Goal: Transaction & Acquisition: Purchase product/service

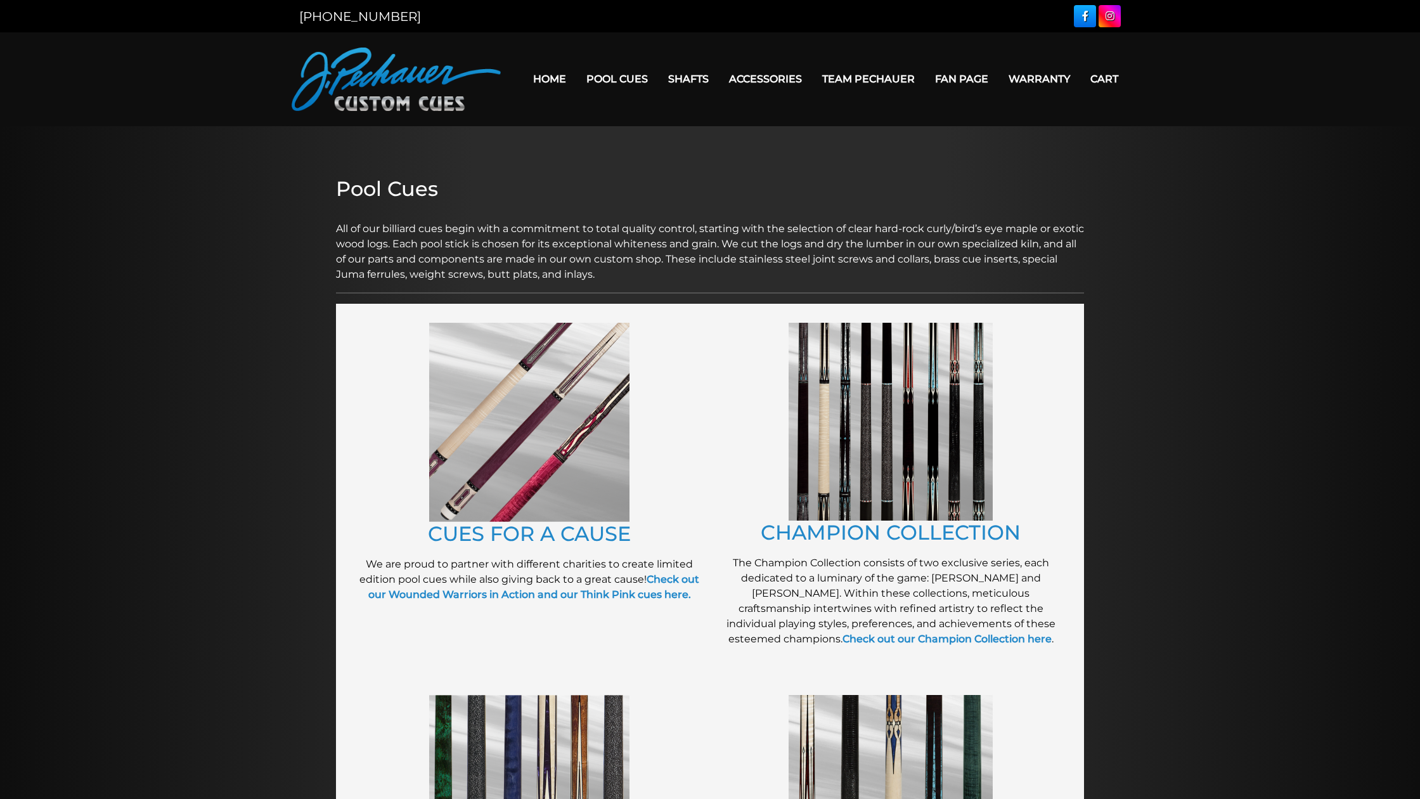
click at [576, 63] on link "Home" at bounding box center [549, 79] width 53 height 32
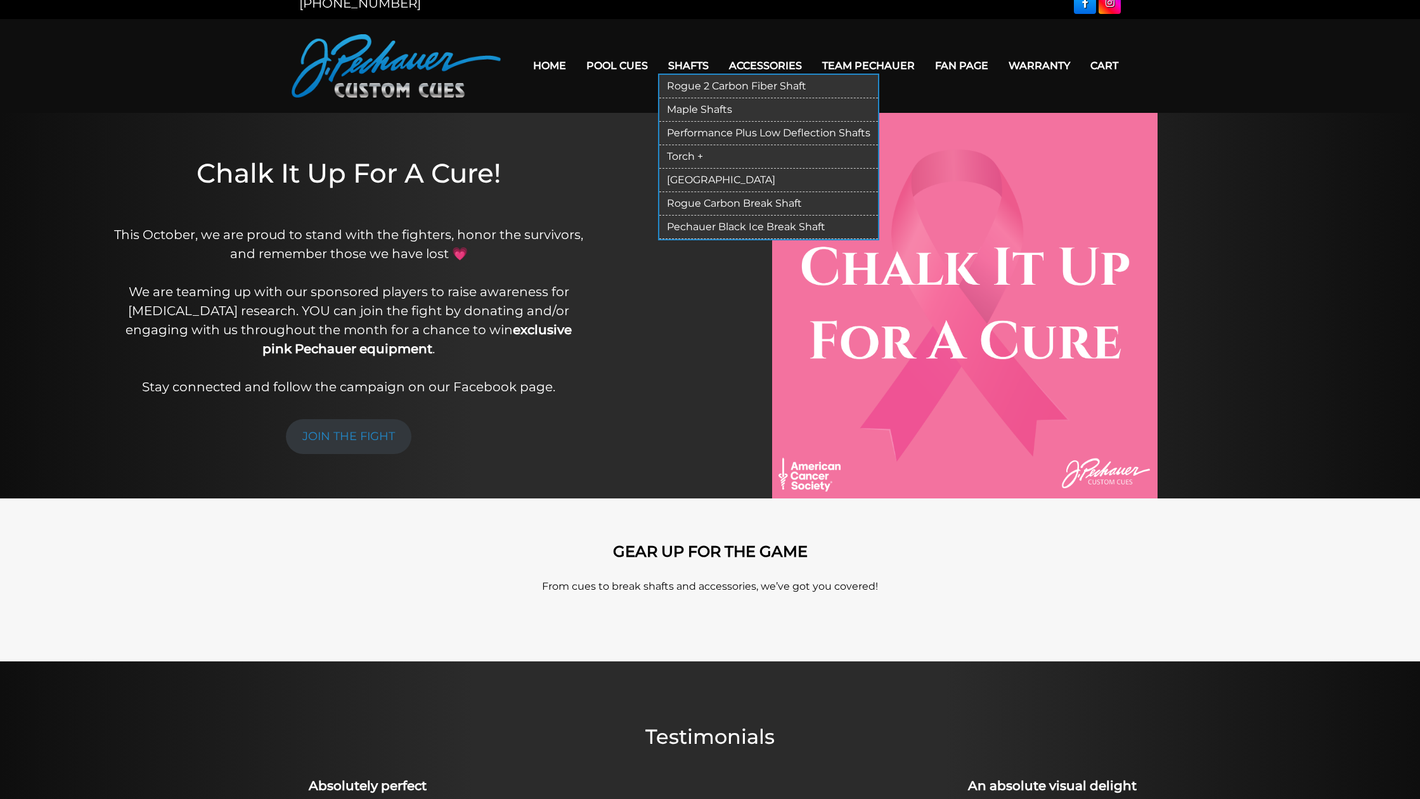
scroll to position [10, 0]
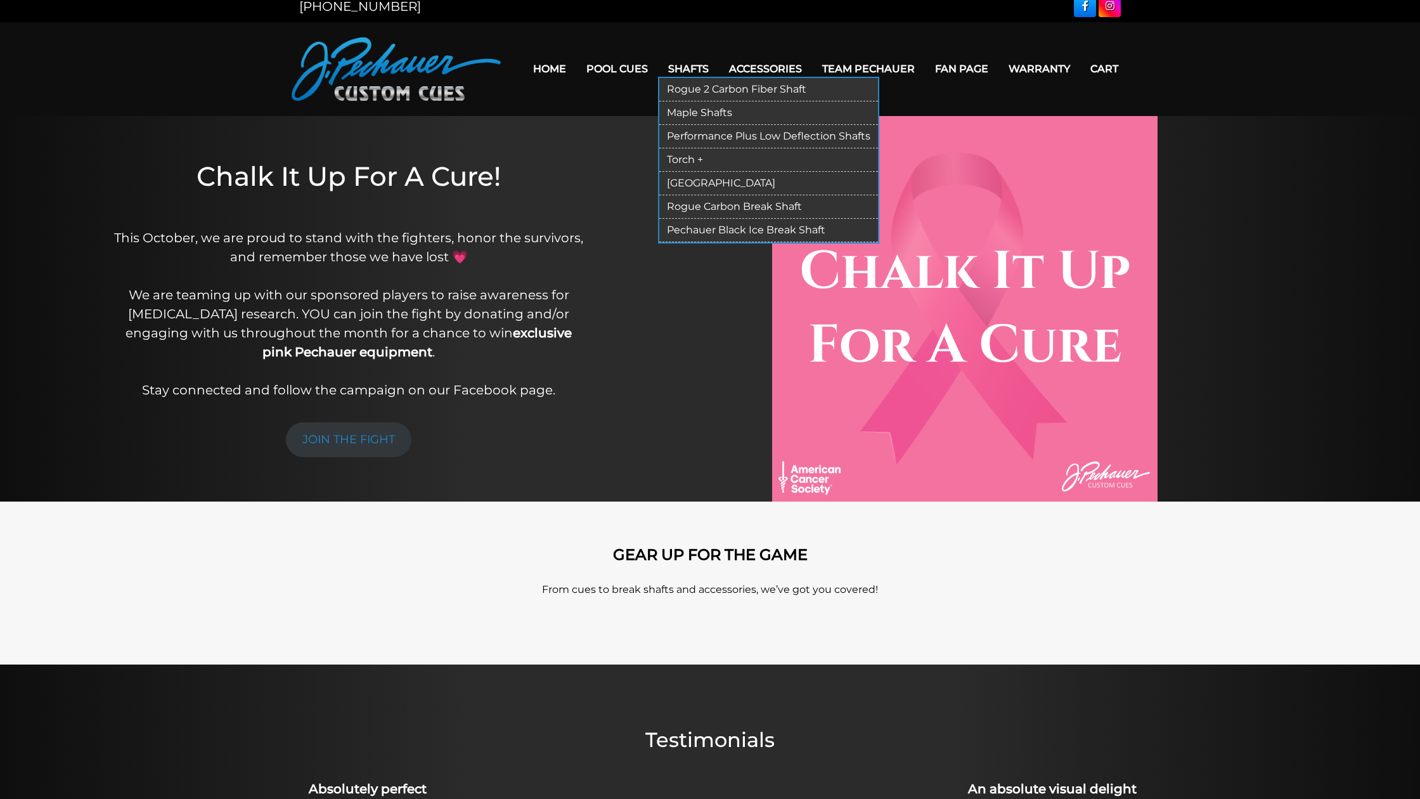
click at [685, 162] on link "Torch +" at bounding box center [768, 159] width 219 height 23
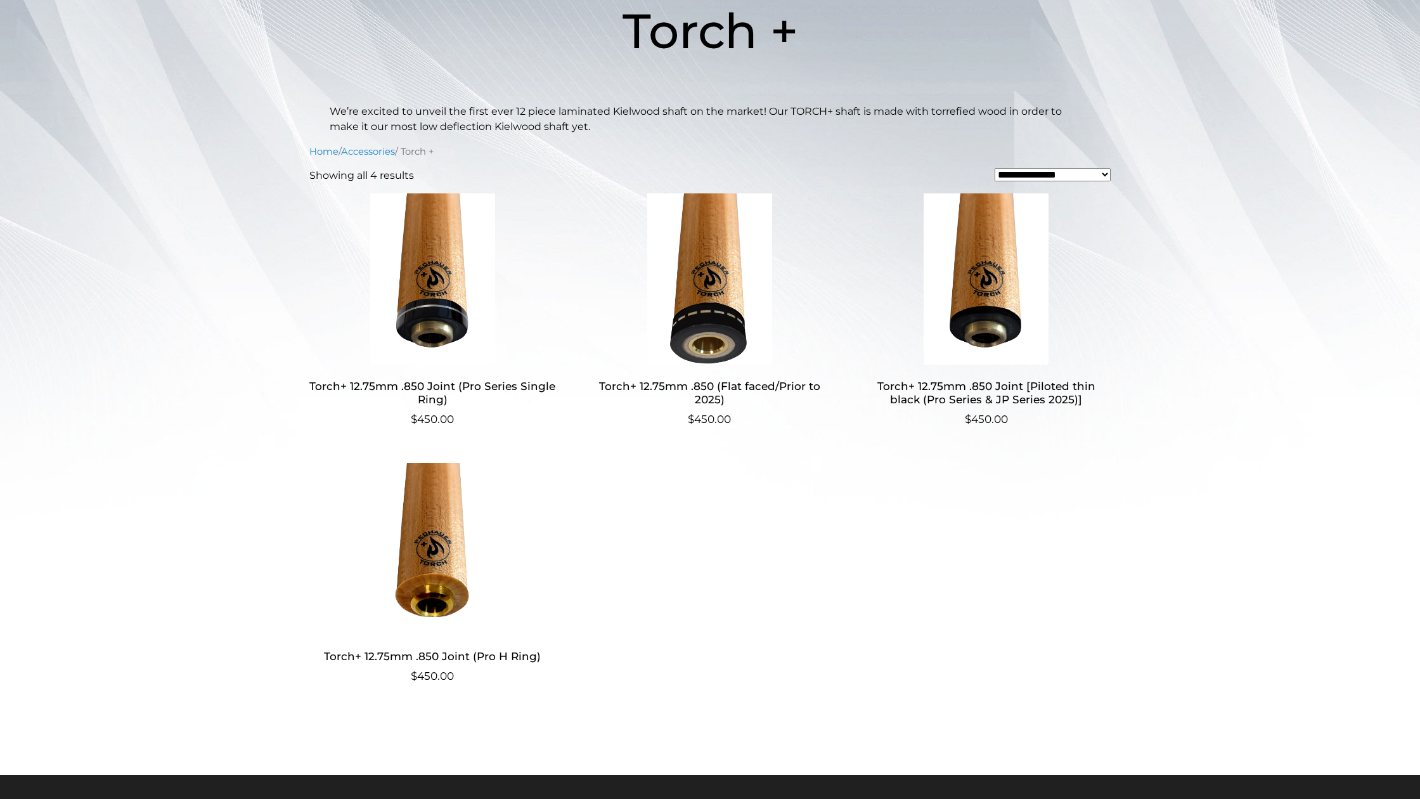
scroll to position [240, 0]
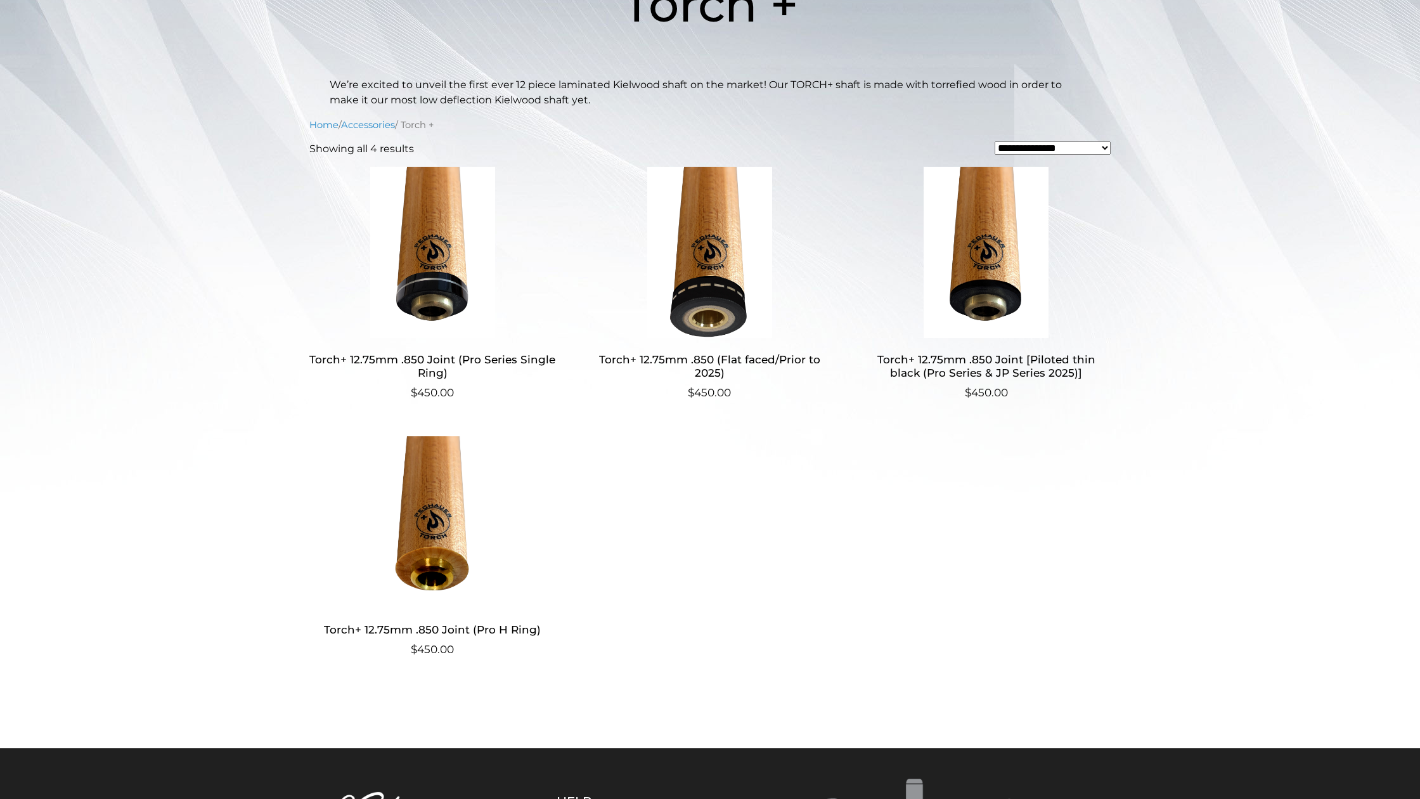
click at [457, 240] on img at bounding box center [432, 252] width 247 height 171
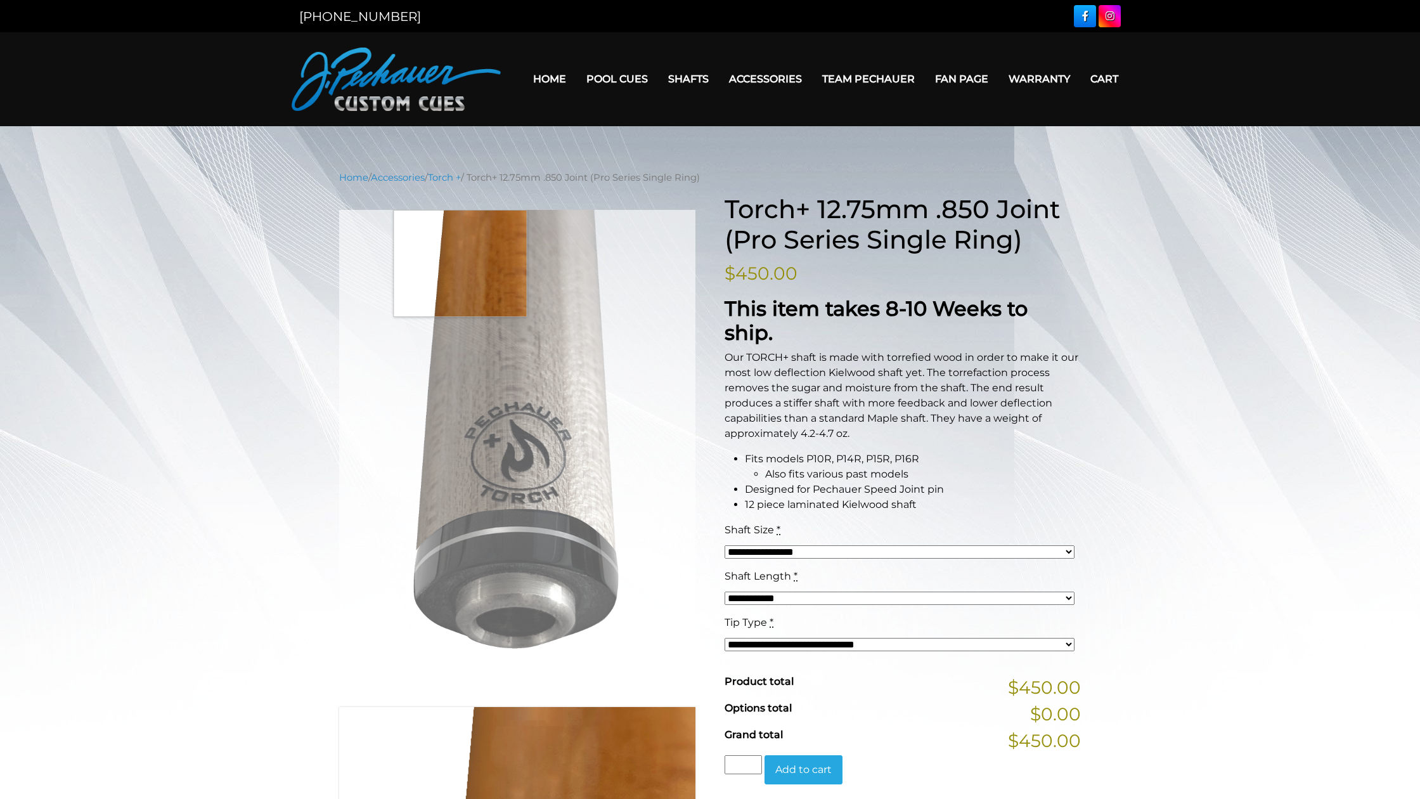
scroll to position [27, 0]
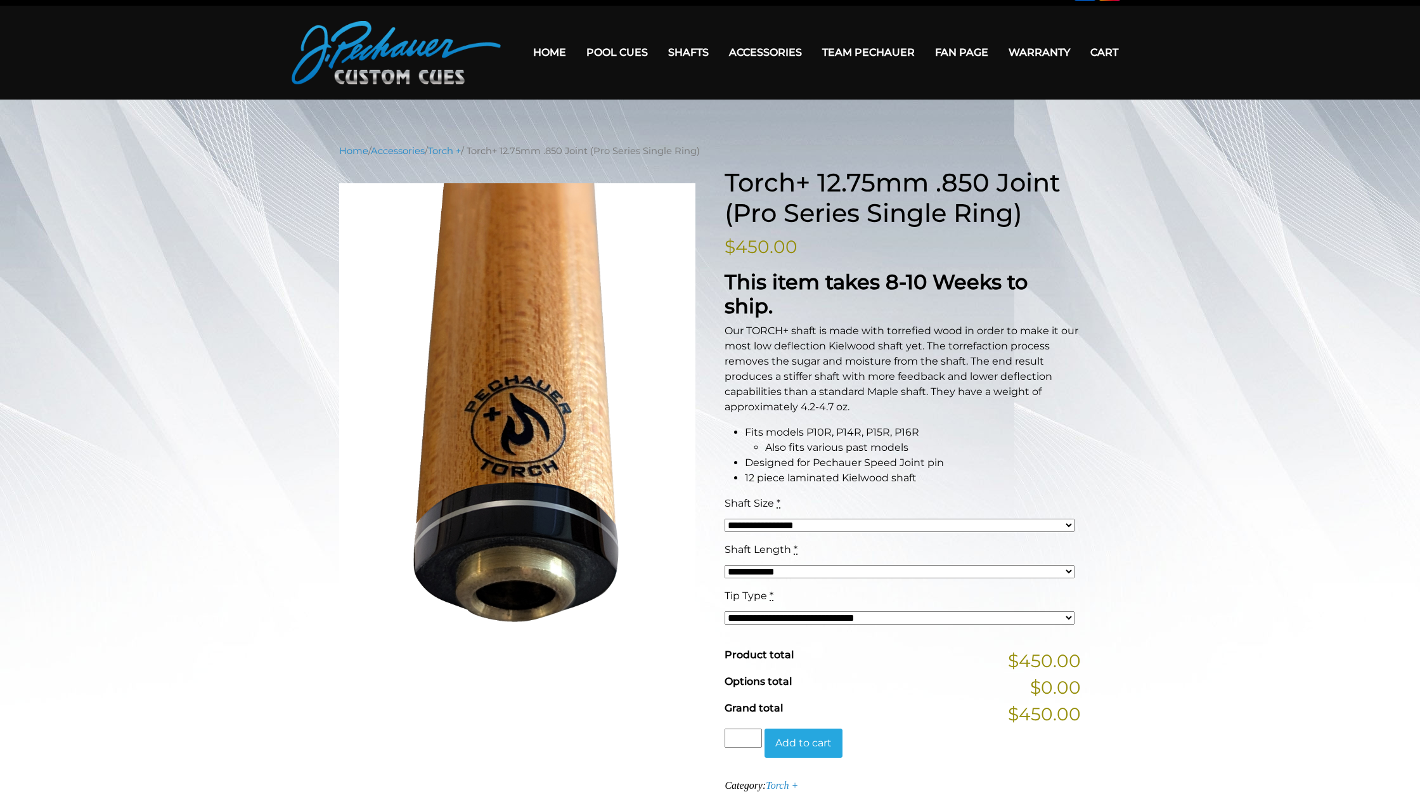
select select "*****"
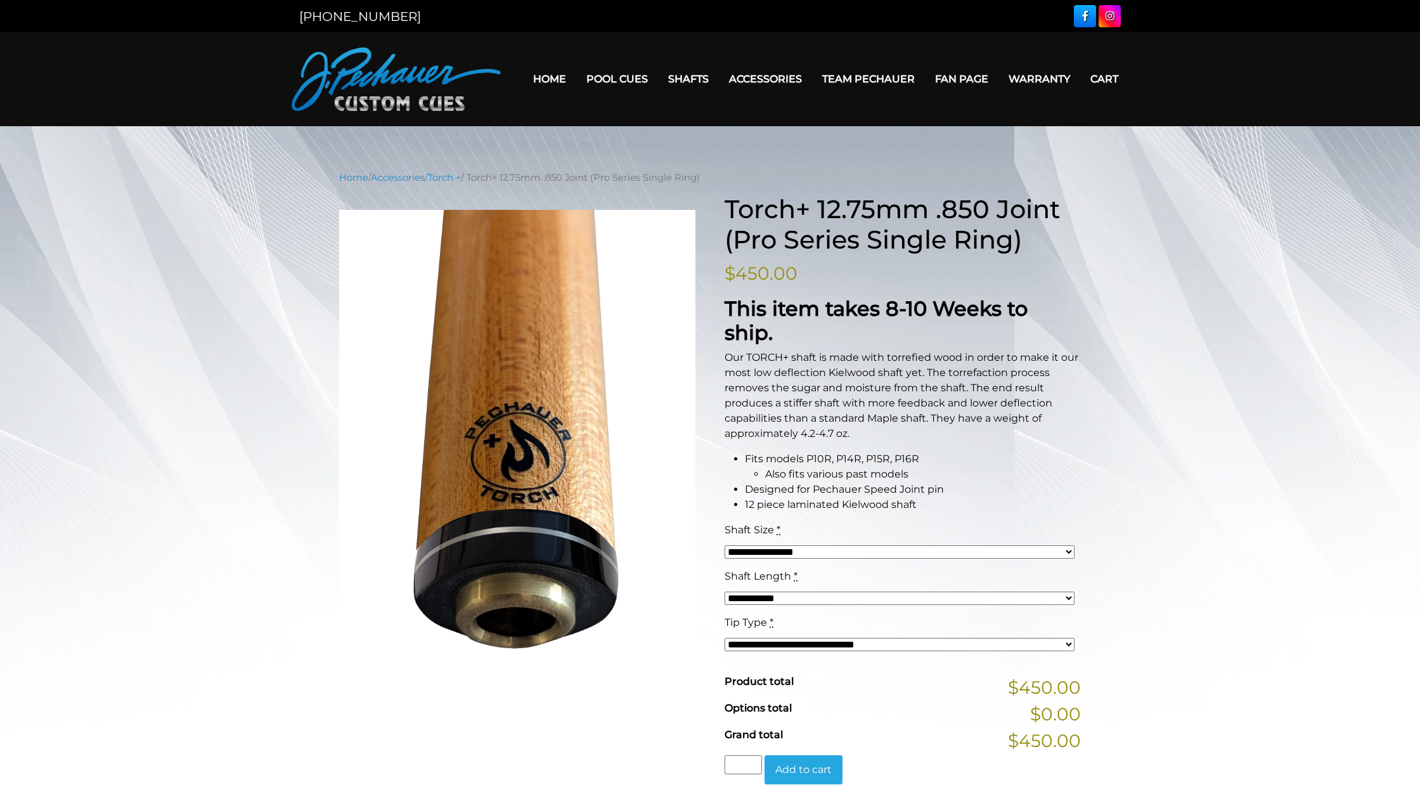
scroll to position [0, 0]
